Goal: Find specific page/section: Find specific page/section

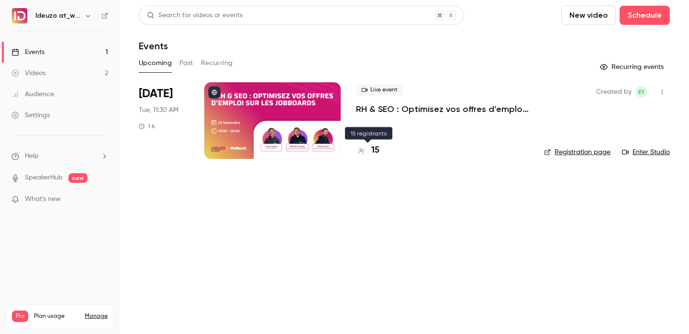
click at [378, 149] on h4 "15" at bounding box center [375, 150] width 8 height 13
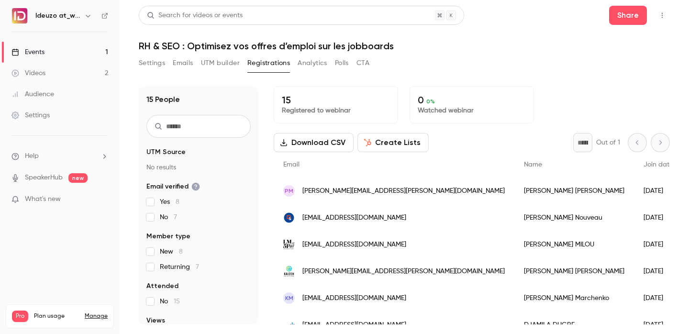
click at [94, 54] on link "Events 1" at bounding box center [60, 52] width 120 height 21
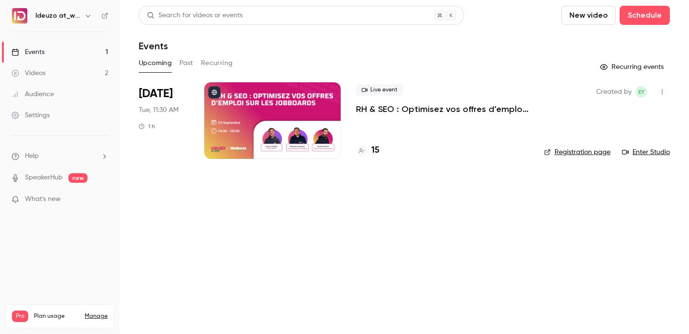
click at [379, 149] on h4 "15" at bounding box center [375, 150] width 8 height 13
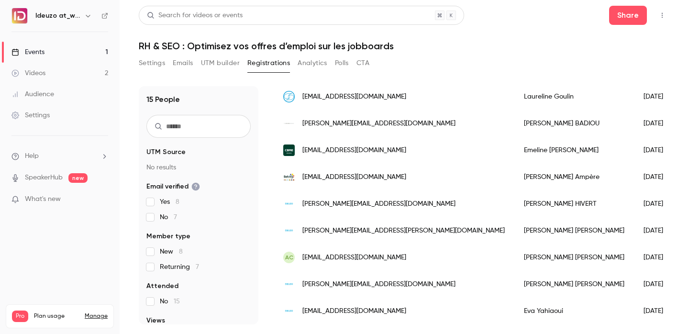
click at [55, 54] on link "Events 1" at bounding box center [60, 52] width 120 height 21
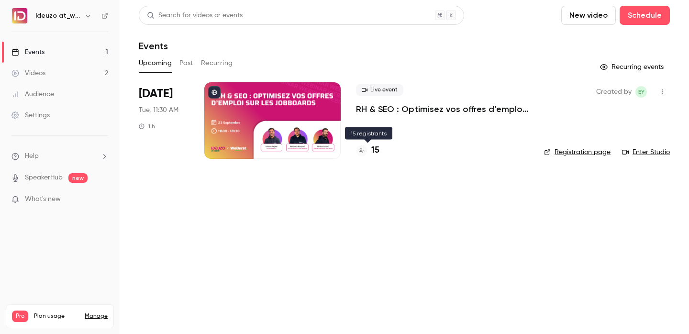
click at [379, 154] on h4 "15" at bounding box center [375, 150] width 8 height 13
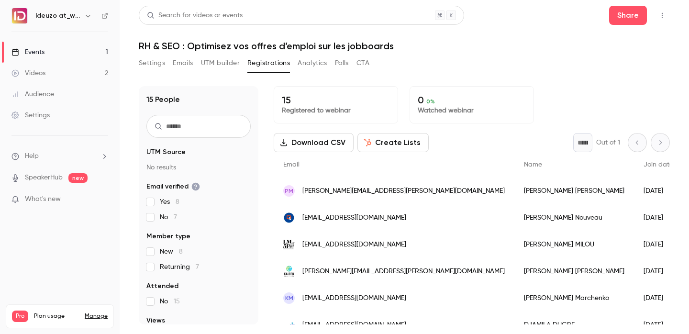
click at [95, 51] on link "Events 1" at bounding box center [60, 52] width 120 height 21
